Goal: Navigation & Orientation: Go to known website

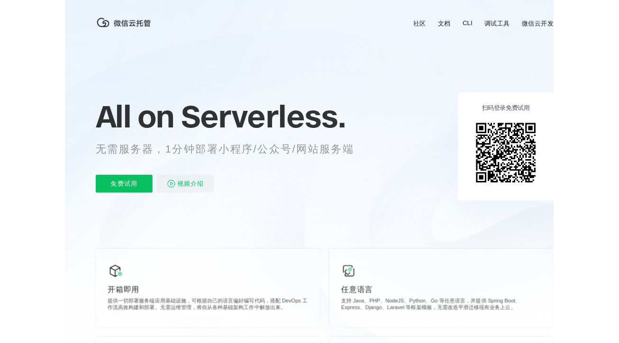
scroll to position [0, 1686]
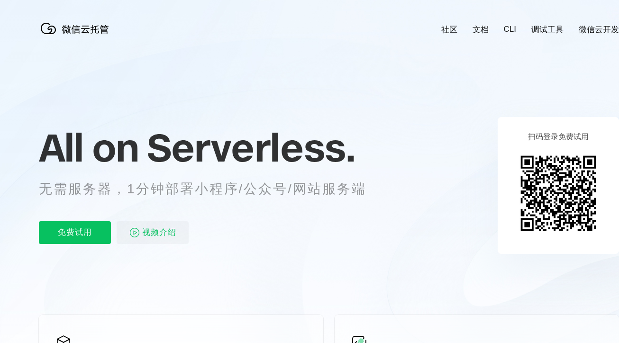
scroll to position [0, 1686]
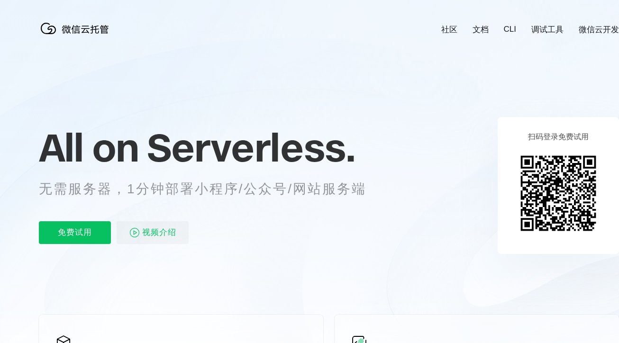
scroll to position [0, 1686]
click at [565, 310] on icon at bounding box center [329, 256] width 910 height 512
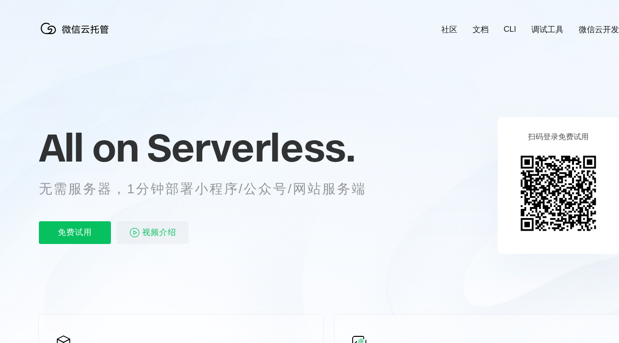
scroll to position [0, 1686]
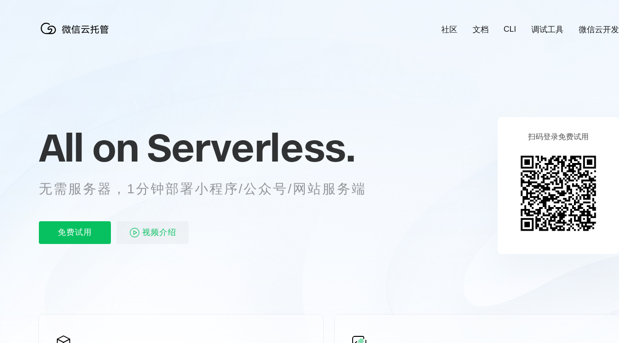
scroll to position [0, 1686]
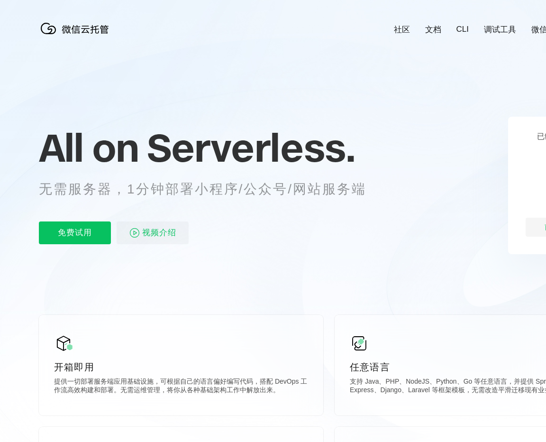
scroll to position [0, 1686]
click at [484, 164] on icon at bounding box center [329, 256] width 910 height 512
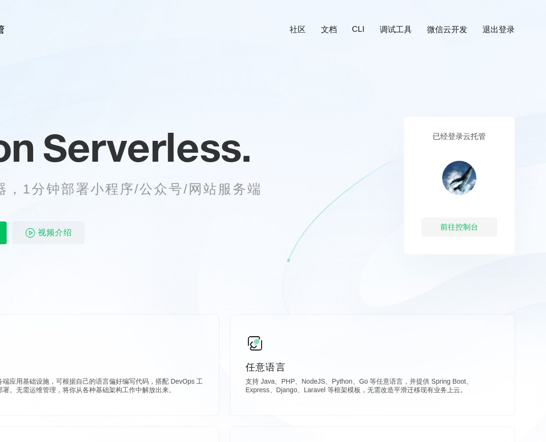
scroll to position [0, 112]
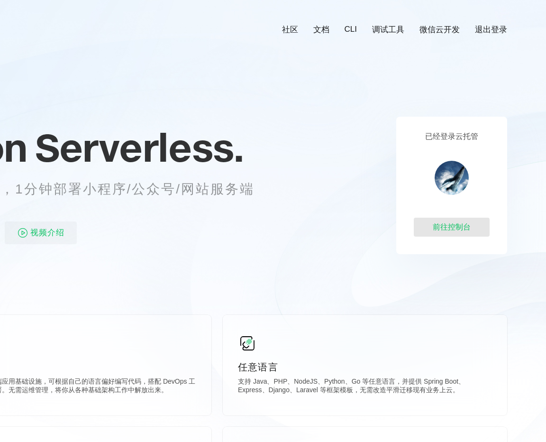
click at [459, 220] on div "前往控制台" at bounding box center [452, 227] width 76 height 19
